Goal: Book appointment/travel/reservation

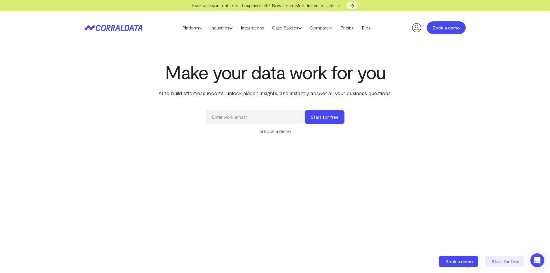
click at [453, 26] on link "Book a demo" at bounding box center [445, 27] width 39 height 13
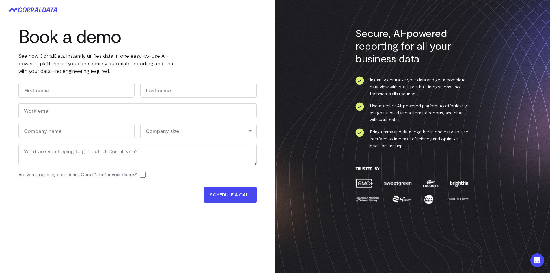
click at [44, 12] on icon at bounding box center [44, 10] width 4 height 5
